Goal: Use online tool/utility: Utilize a website feature to perform a specific function

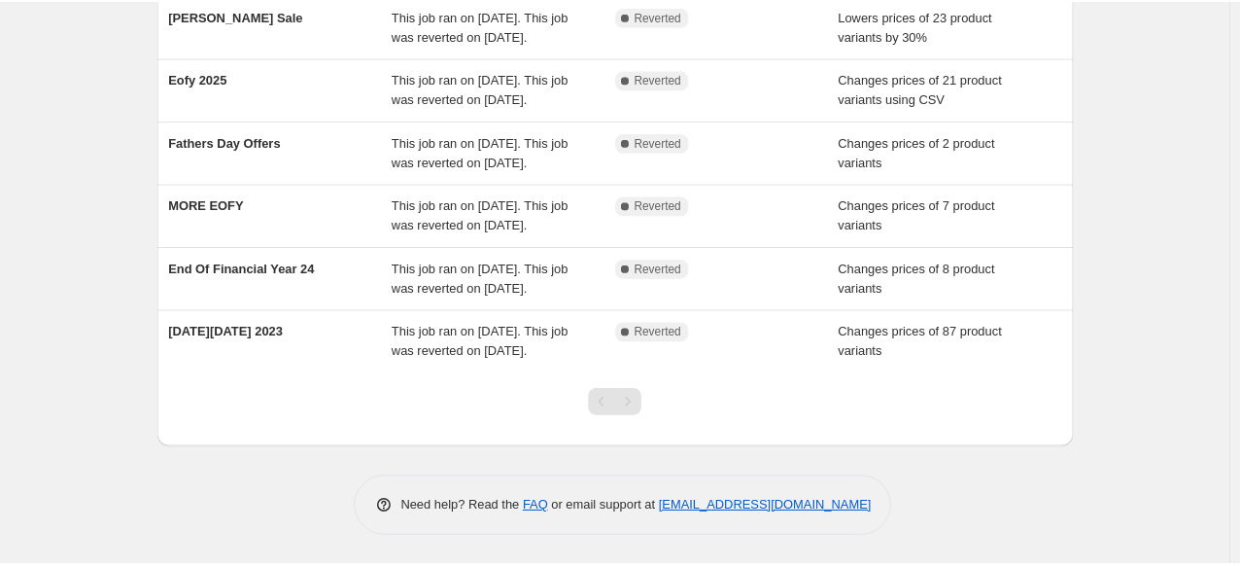
scroll to position [406, 0]
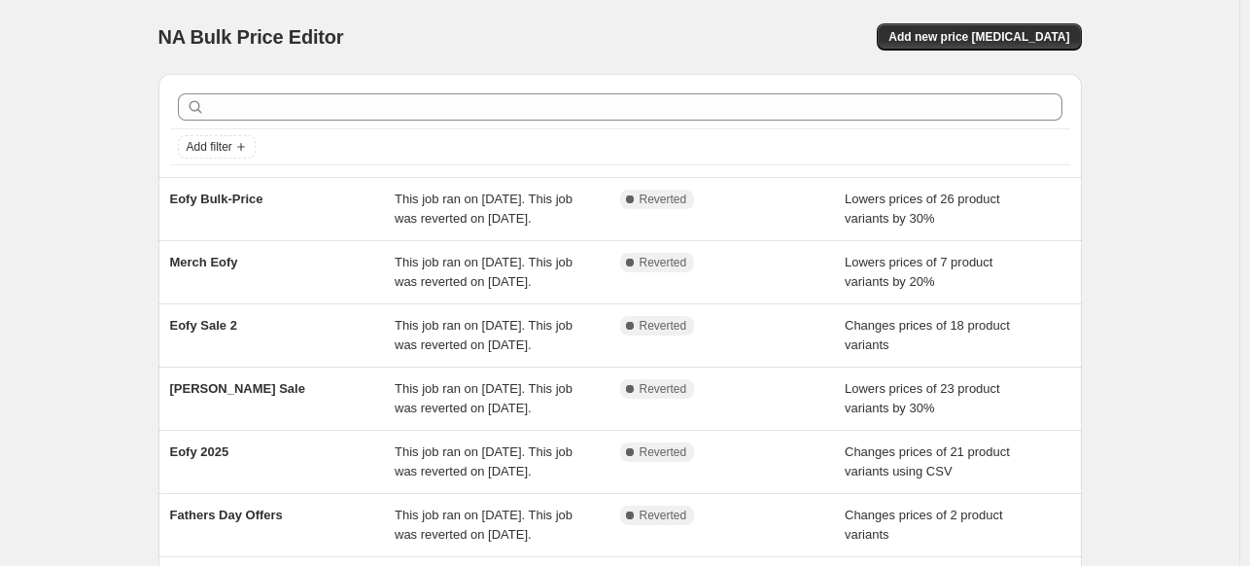
click at [43, 158] on div "NA Bulk Price Editor. This page is ready NA Bulk Price Editor Add new price [ME…" at bounding box center [619, 469] width 1239 height 938
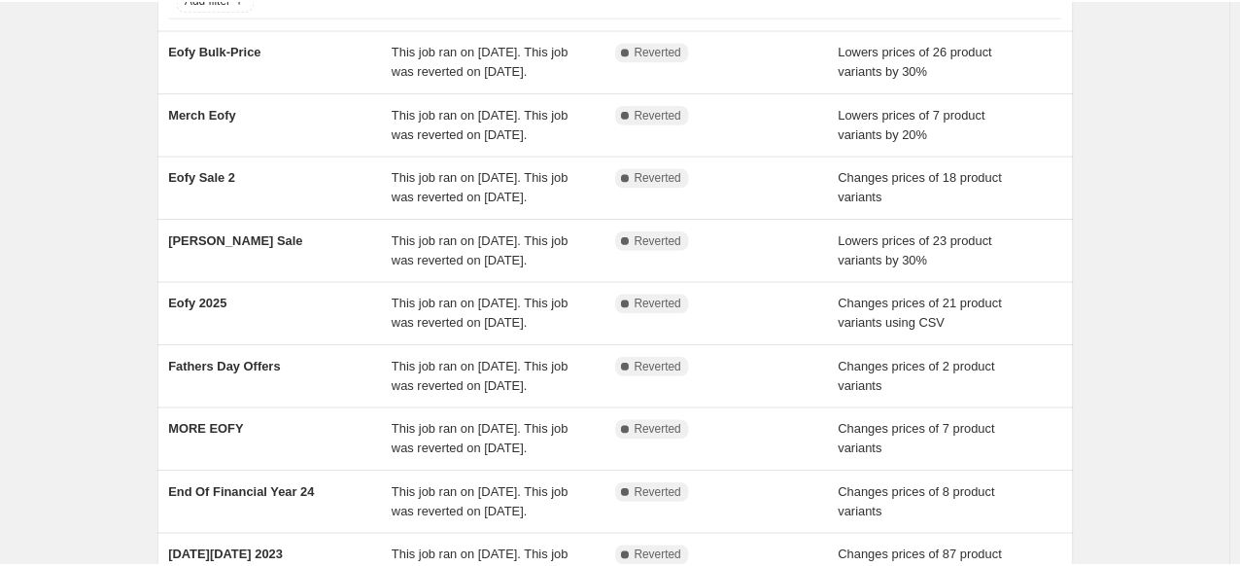
scroll to position [152, 0]
